Goal: Task Accomplishment & Management: Use online tool/utility

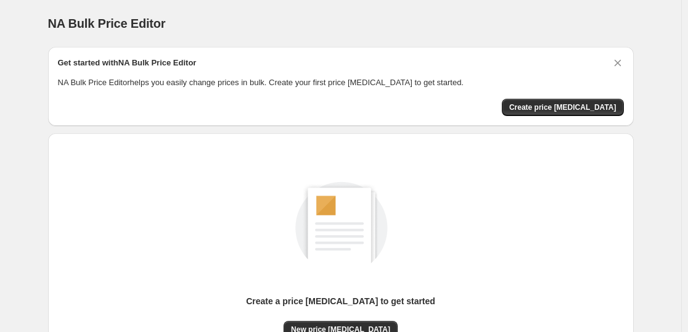
scroll to position [130, 0]
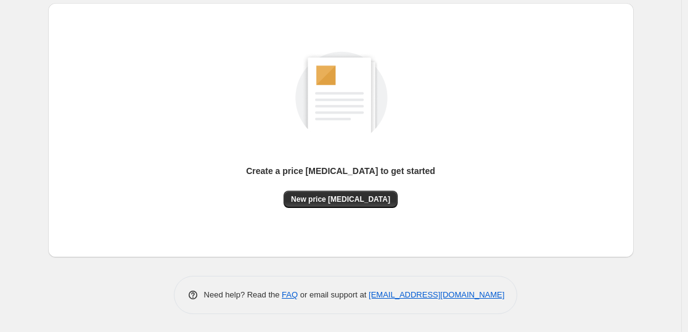
click at [366, 213] on div "Create a price [MEDICAL_DATA] to get started New price [MEDICAL_DATA]" at bounding box center [341, 130] width 566 height 234
click at [366, 205] on button "New price change job" at bounding box center [341, 199] width 114 height 17
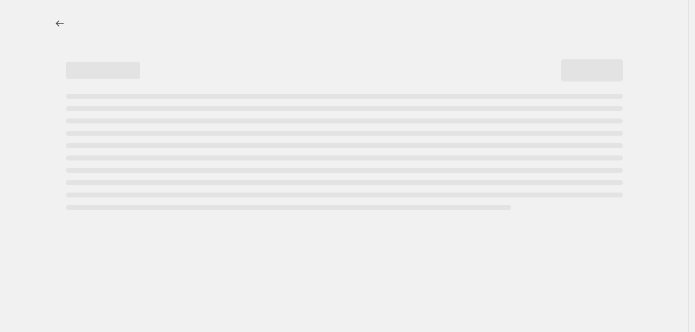
select select "percentage"
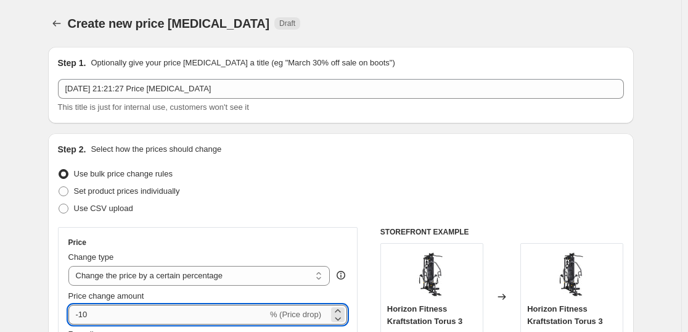
click at [234, 315] on input "-10" at bounding box center [167, 315] width 199 height 20
type input "-1"
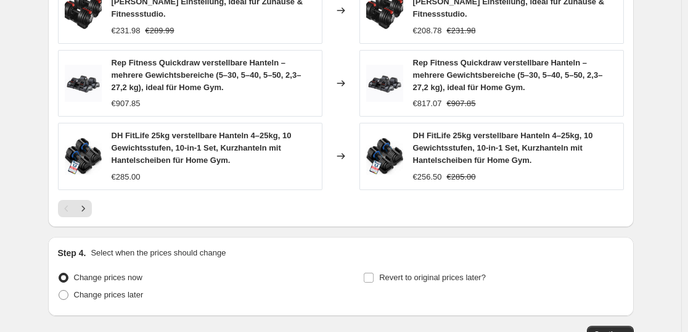
scroll to position [955, 0]
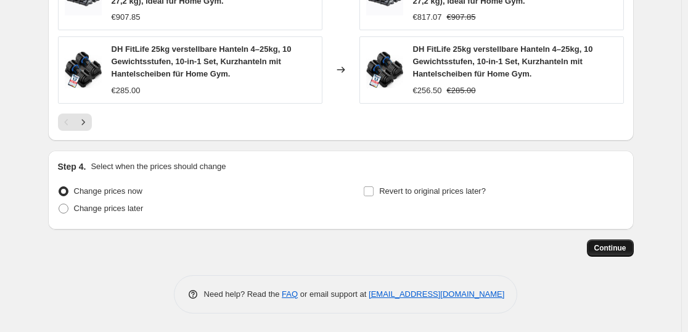
type input "-35"
click at [594, 254] on button "Continue" at bounding box center [610, 247] width 47 height 17
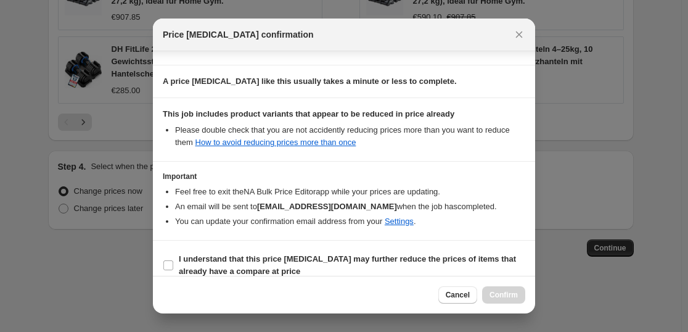
scroll to position [188, 0]
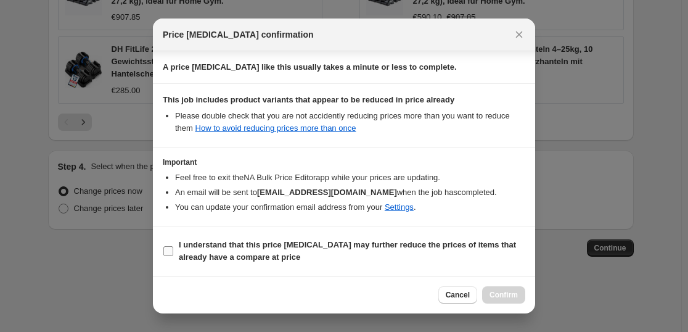
click at [345, 240] on span "I understand that this price change job may further reduce the prices of items …" at bounding box center [352, 251] width 347 height 25
click at [173, 246] on input "I understand that this price change job may further reduce the prices of items …" at bounding box center [168, 251] width 10 height 10
checkbox input "true"
click at [508, 289] on button "Confirm" at bounding box center [503, 294] width 43 height 17
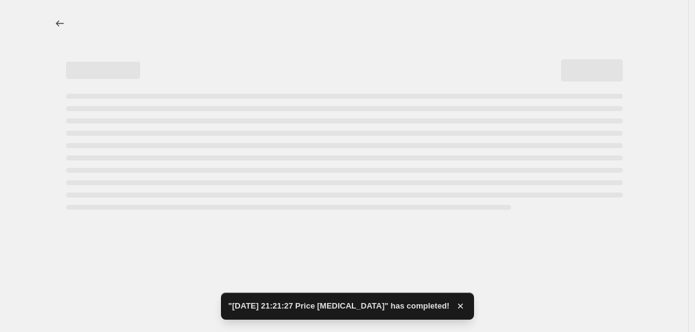
select select "percentage"
